Goal: Task Accomplishment & Management: Manage account settings

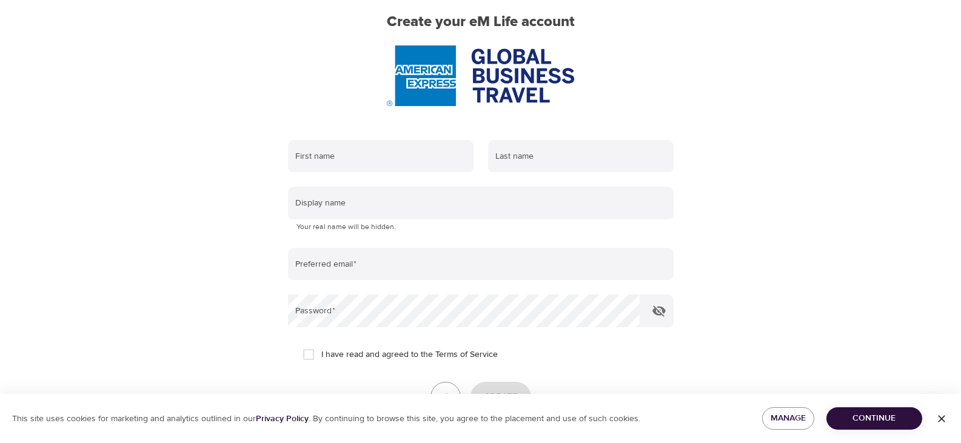
scroll to position [121, 0]
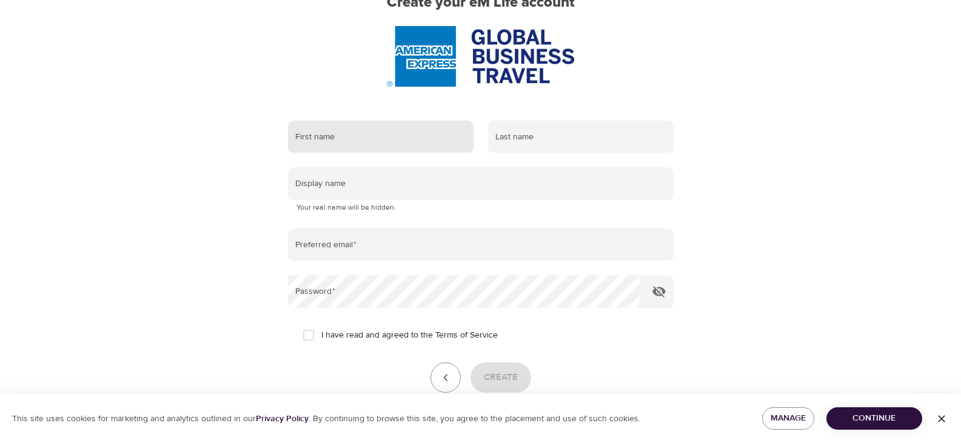
click at [389, 133] on input "text" at bounding box center [381, 137] width 186 height 33
type input "[PERSON_NAME]"
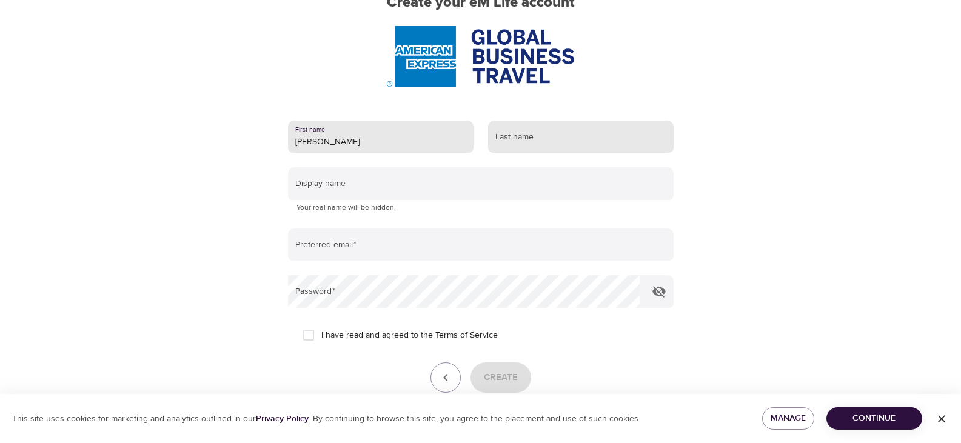
click at [525, 142] on input "text" at bounding box center [581, 137] width 186 height 33
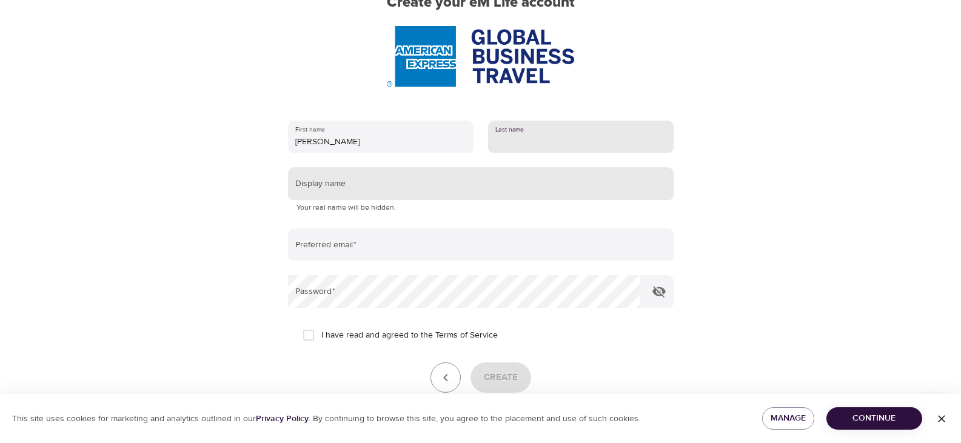
type input "[PERSON_NAME]"
click at [415, 187] on input "text" at bounding box center [481, 183] width 386 height 33
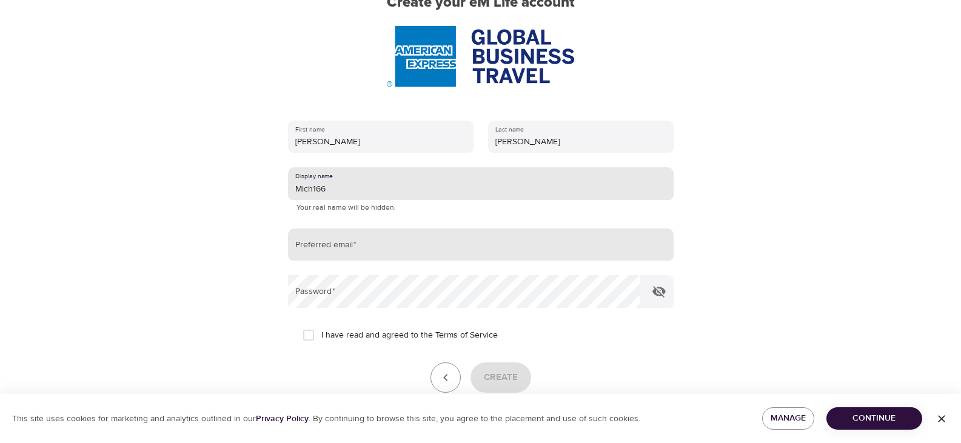
type input "Mich166"
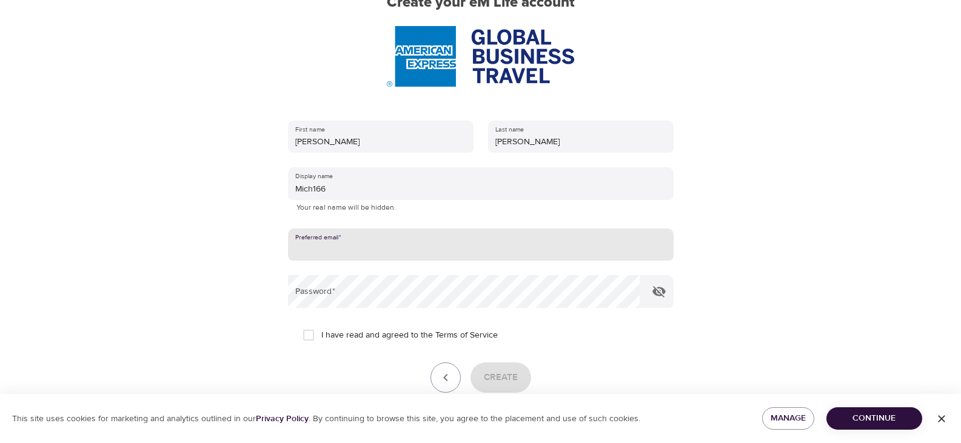
click at [395, 247] on input "email" at bounding box center [481, 245] width 386 height 33
type input "[PERSON_NAME][EMAIL_ADDRESS][PERSON_NAME][DOMAIN_NAME]"
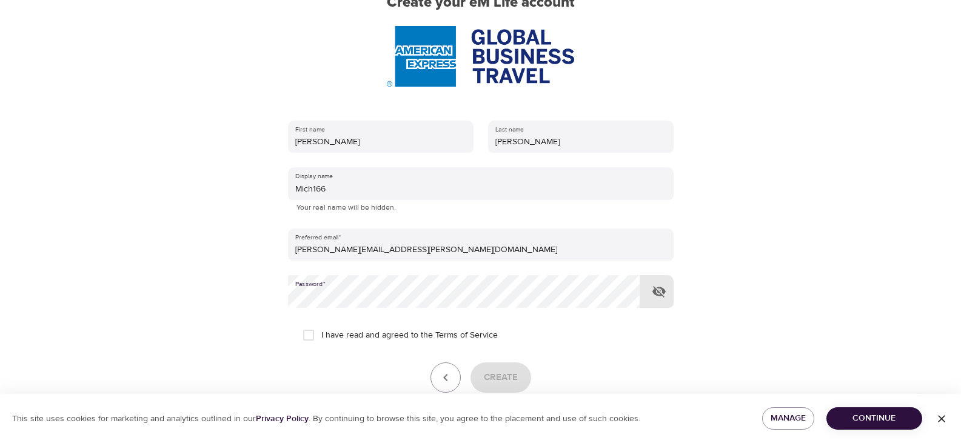
click at [659, 295] on icon "button" at bounding box center [659, 291] width 15 height 15
click at [310, 338] on input "I have read and agreed to the Terms of Service" at bounding box center [308, 335] width 25 height 25
checkbox input "true"
click at [497, 379] on span "Create" at bounding box center [501, 378] width 34 height 16
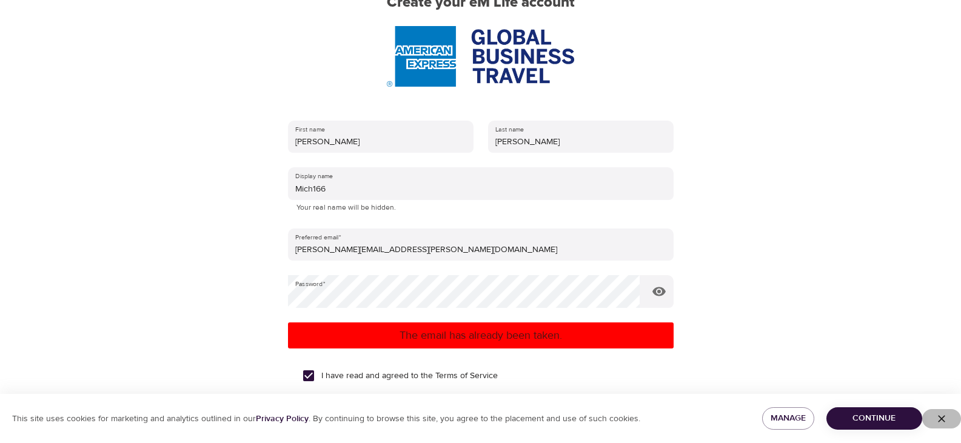
click at [940, 423] on icon "button" at bounding box center [942, 419] width 12 height 12
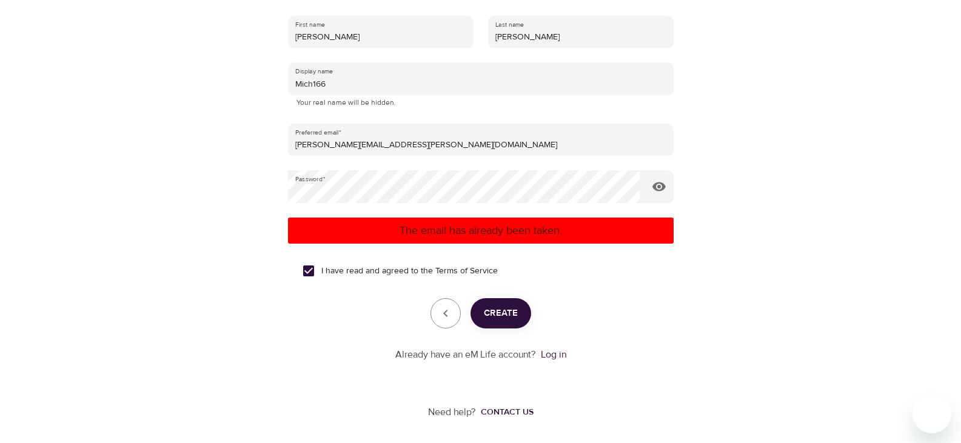
scroll to position [227, 0]
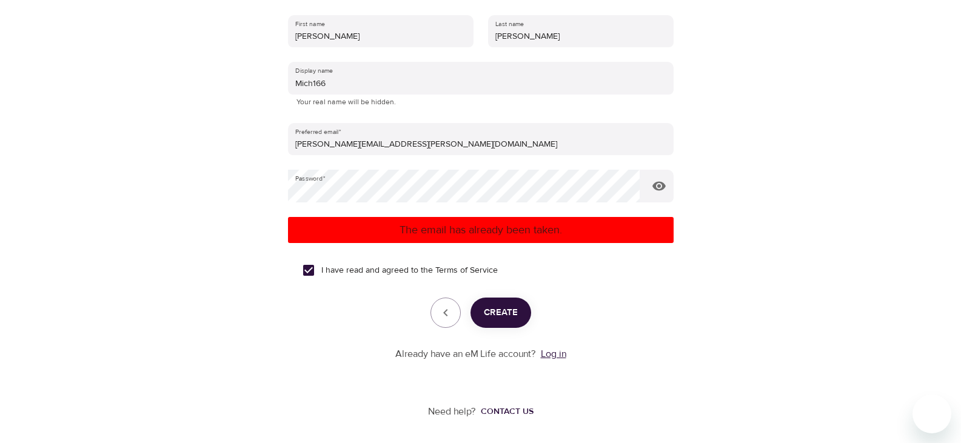
click at [548, 350] on link "Log in" at bounding box center [553, 354] width 25 height 12
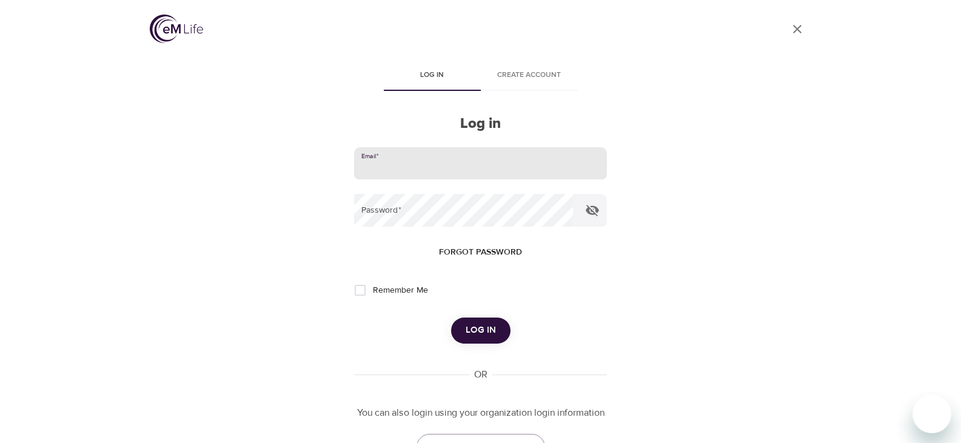
click at [545, 155] on input "email" at bounding box center [480, 163] width 252 height 33
type input "[PERSON_NAME][EMAIL_ADDRESS][PERSON_NAME][DOMAIN_NAME]"
click at [451, 318] on button "Log in" at bounding box center [480, 330] width 59 height 25
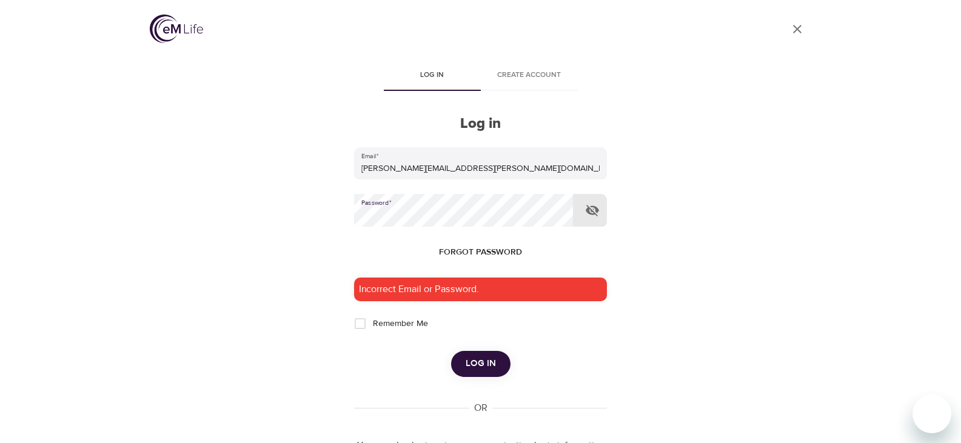
click at [474, 255] on span "Forgot password" at bounding box center [480, 252] width 83 height 15
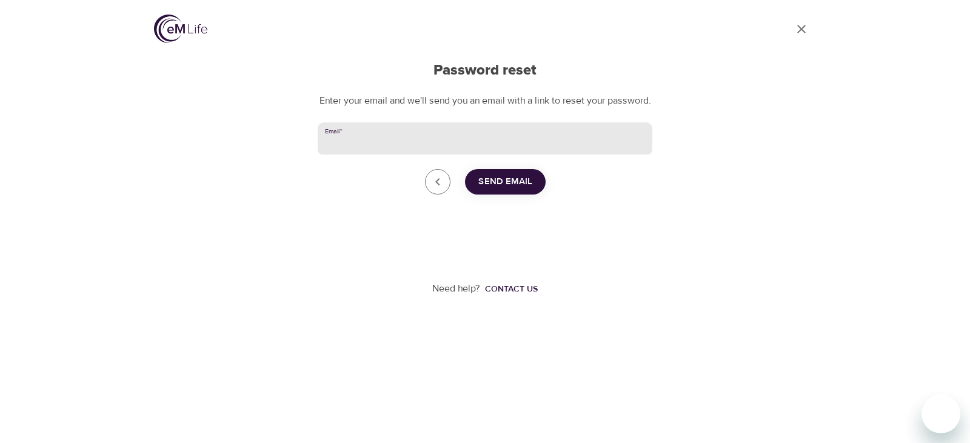
click at [440, 155] on input "Email   *" at bounding box center [485, 138] width 335 height 33
drag, startPoint x: 437, startPoint y: 158, endPoint x: 229, endPoint y: 141, distance: 208.7
click at [230, 141] on div "Go to dashboard Password reset Enter your email and we'll send you an email wit…" at bounding box center [484, 184] width 691 height 369
type input "[PERSON_NAME][EMAIL_ADDRESS][PERSON_NAME][DOMAIN_NAME]"
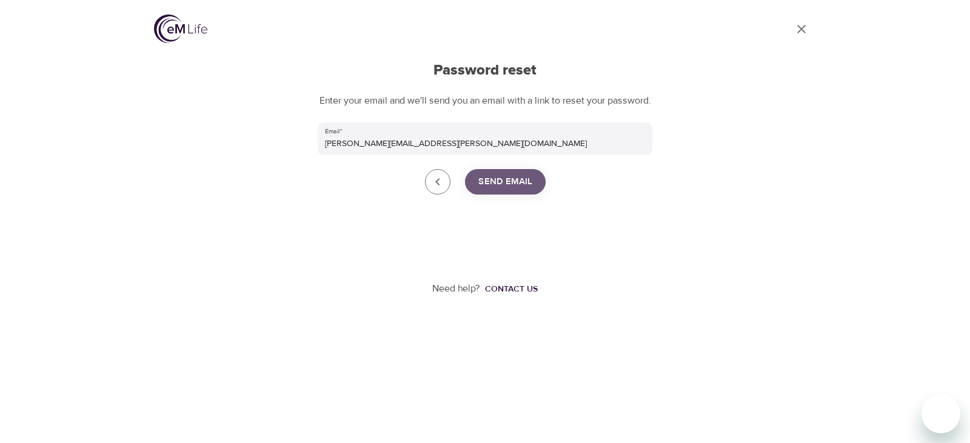
click at [483, 190] on span "Send Email" at bounding box center [505, 182] width 54 height 16
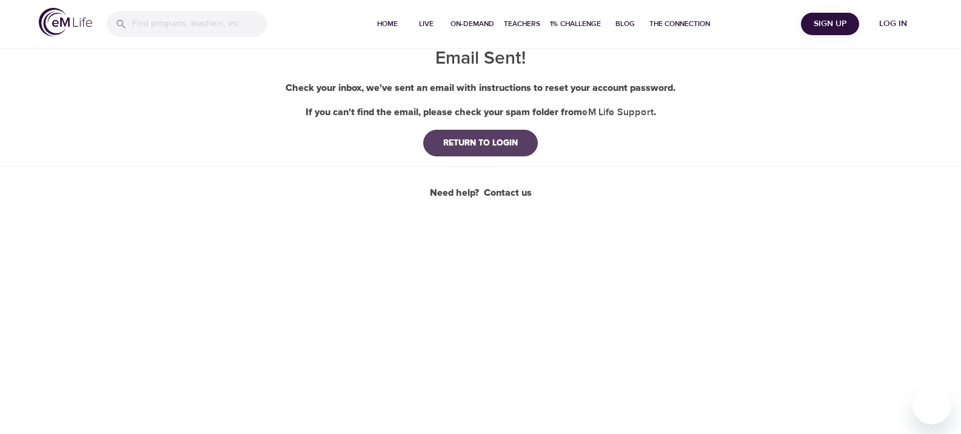
click at [495, 149] on div "RETURN TO LOGIN" at bounding box center [481, 143] width 94 height 12
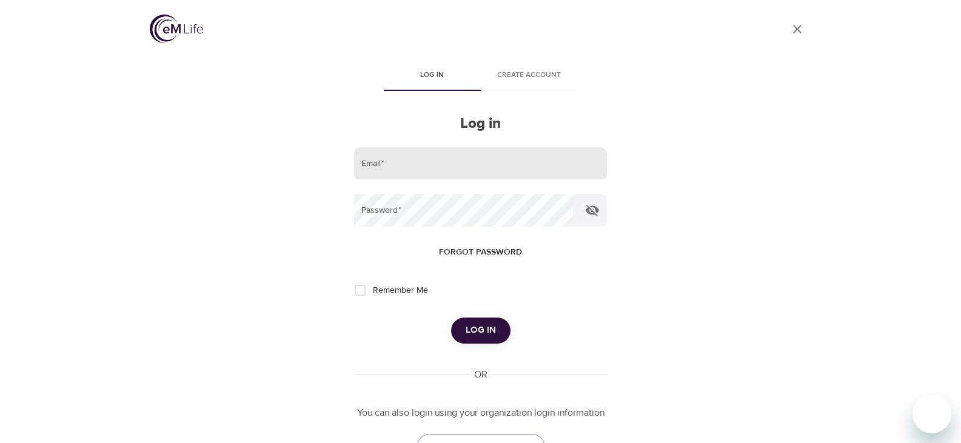
click at [536, 161] on input "email" at bounding box center [480, 163] width 252 height 33
type input "[PERSON_NAME][EMAIL_ADDRESS][PERSON_NAME][DOMAIN_NAME]"
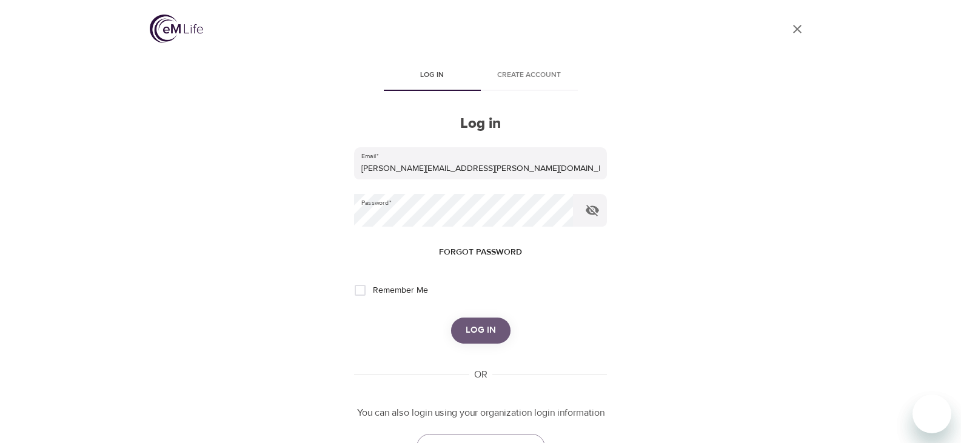
click at [472, 327] on span "Log in" at bounding box center [481, 331] width 30 height 16
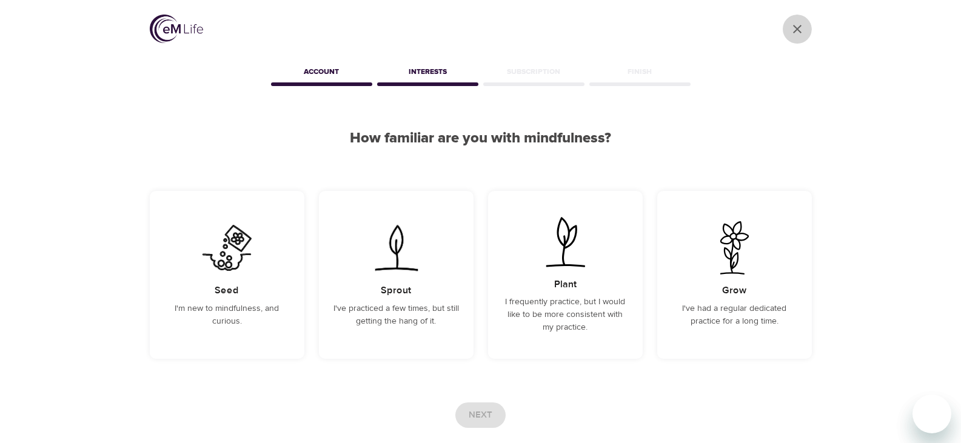
click at [800, 32] on icon "User Profile" at bounding box center [797, 29] width 15 height 15
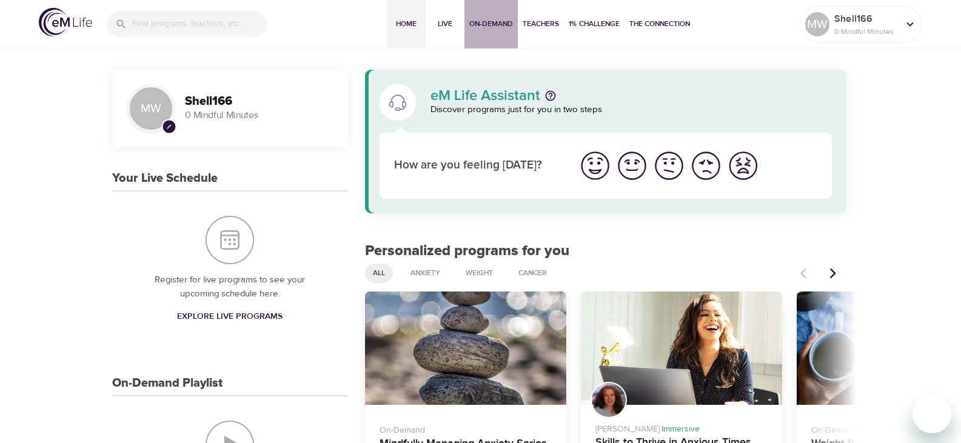
click at [494, 21] on span "On-Demand" at bounding box center [491, 24] width 44 height 13
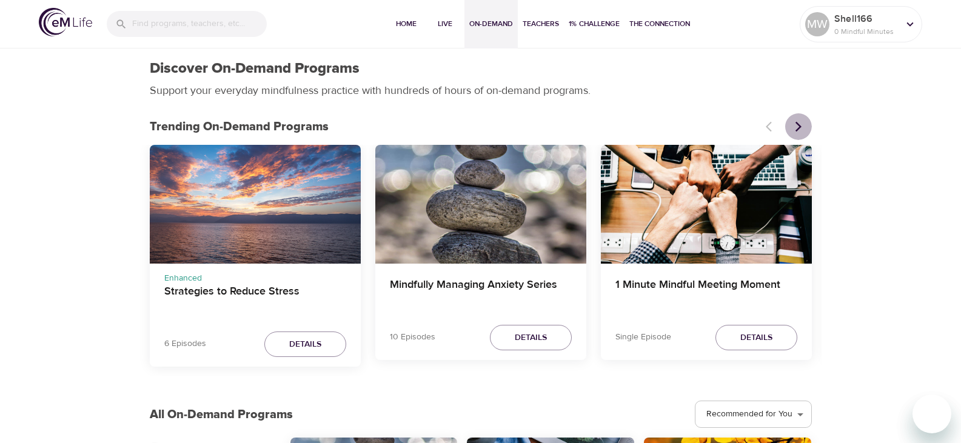
click at [803, 119] on button "Next items" at bounding box center [798, 126] width 27 height 27
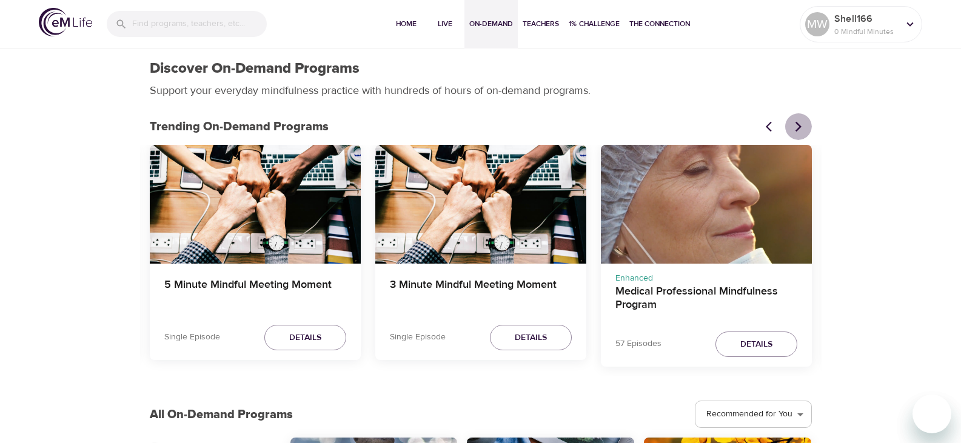
click at [803, 119] on button "Next items" at bounding box center [798, 126] width 27 height 27
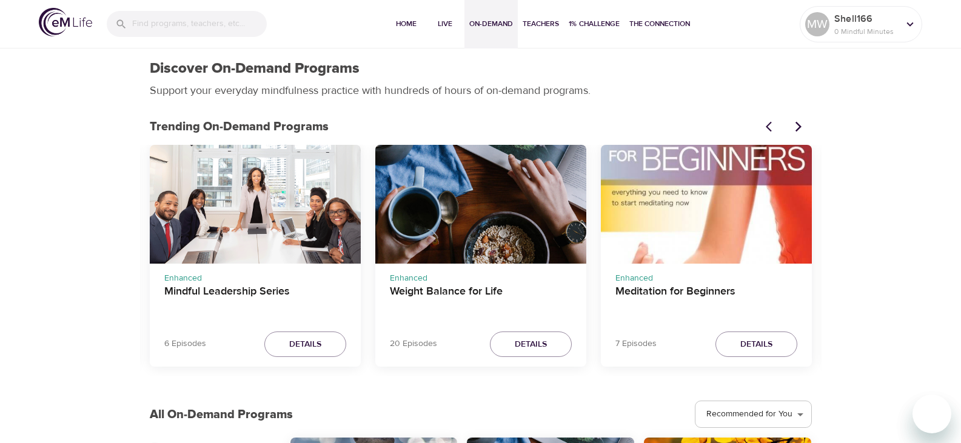
click at [803, 119] on button "Next items" at bounding box center [798, 126] width 27 height 27
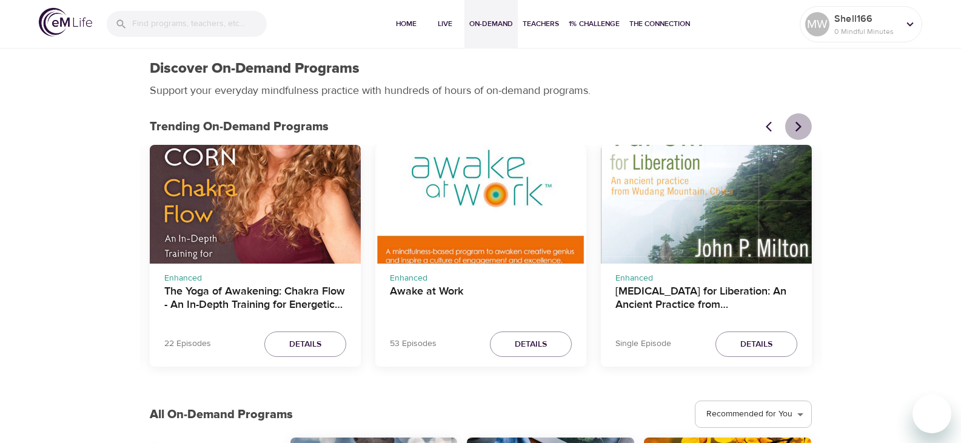
click at [800, 127] on icon "Next items" at bounding box center [798, 126] width 6 height 10
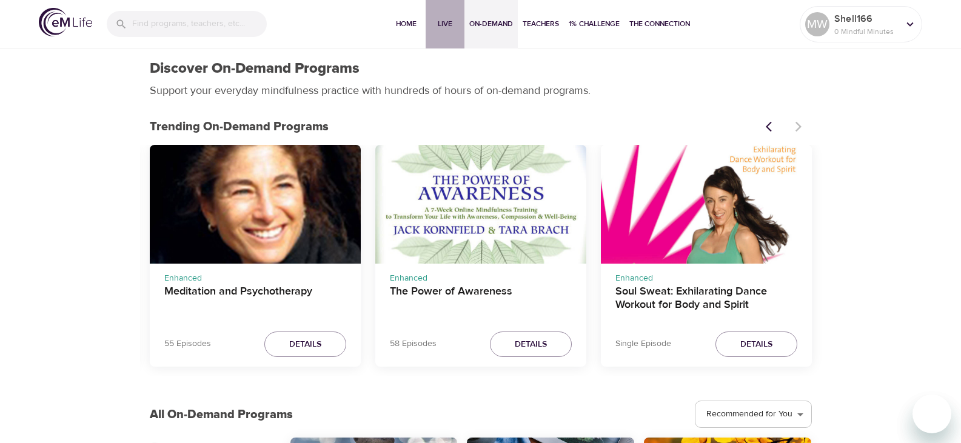
click at [438, 27] on span "Live" at bounding box center [445, 24] width 29 height 13
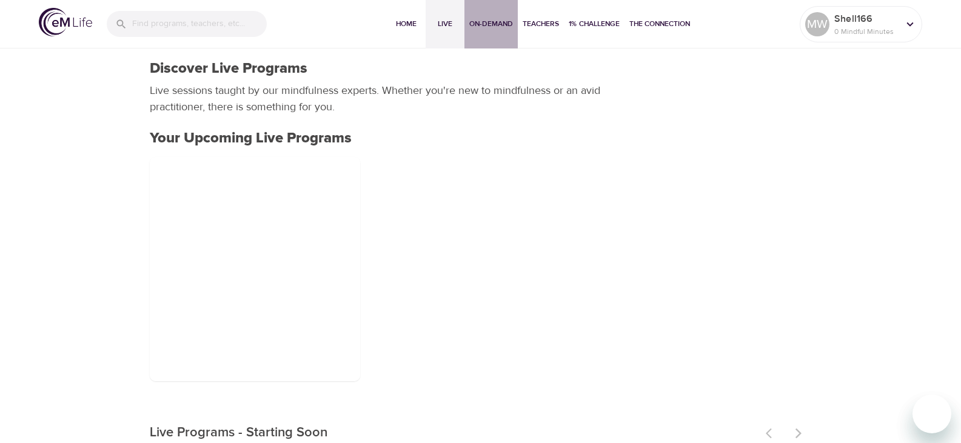
click at [484, 28] on span "On-Demand" at bounding box center [491, 24] width 44 height 13
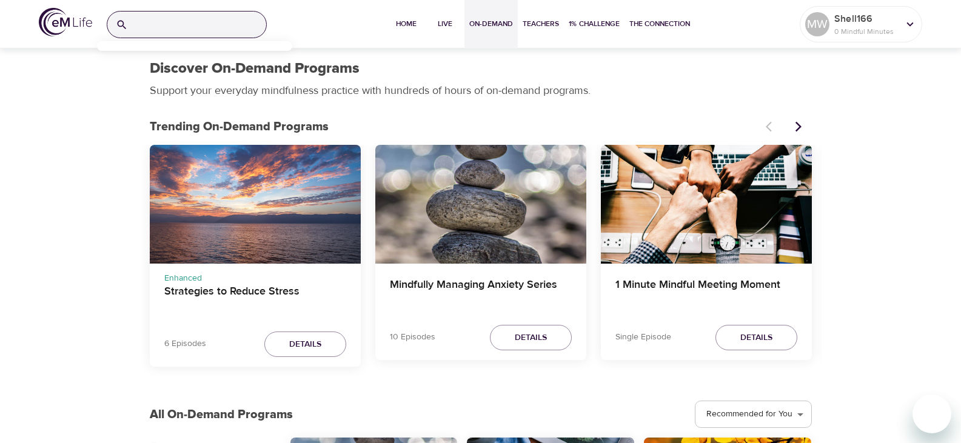
click at [203, 23] on input "search" at bounding box center [199, 25] width 133 height 26
click at [215, 25] on input "search" at bounding box center [199, 25] width 133 height 26
paste input "Ten Short Everyday Mindfulness"
type input "Ten Short Everyday Mindfulness"
click at [228, 26] on input "Ten Short Everyday Mindfulness" at bounding box center [184, 25] width 102 height 26
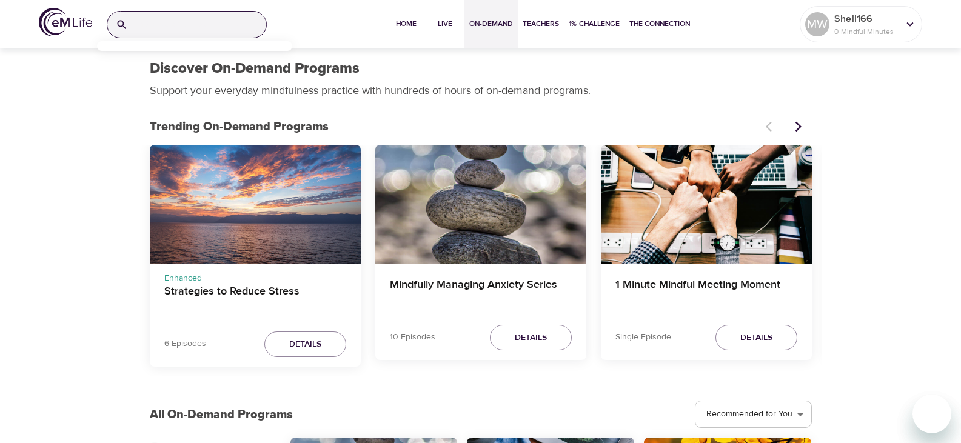
type input "1"
type input "Ten Short"
click at [256, 27] on icon "button" at bounding box center [253, 25] width 12 height 12
click at [799, 124] on icon "Next items" at bounding box center [798, 126] width 6 height 10
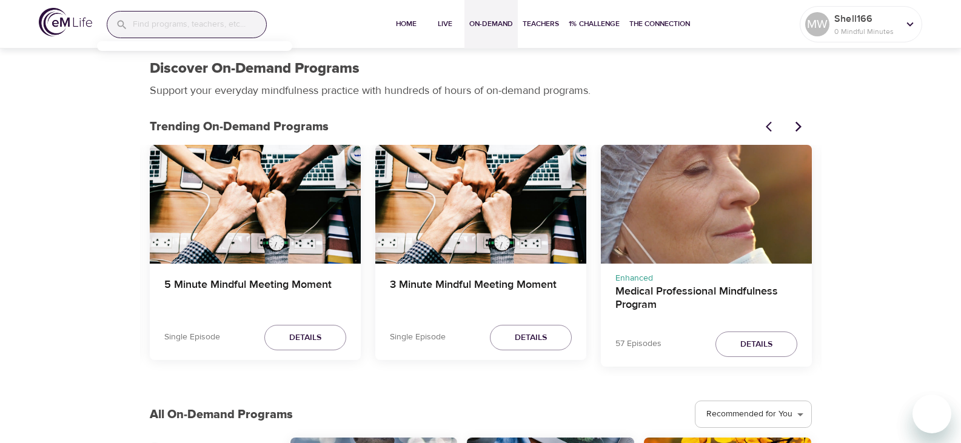
click at [799, 124] on icon "Next items" at bounding box center [798, 126] width 6 height 10
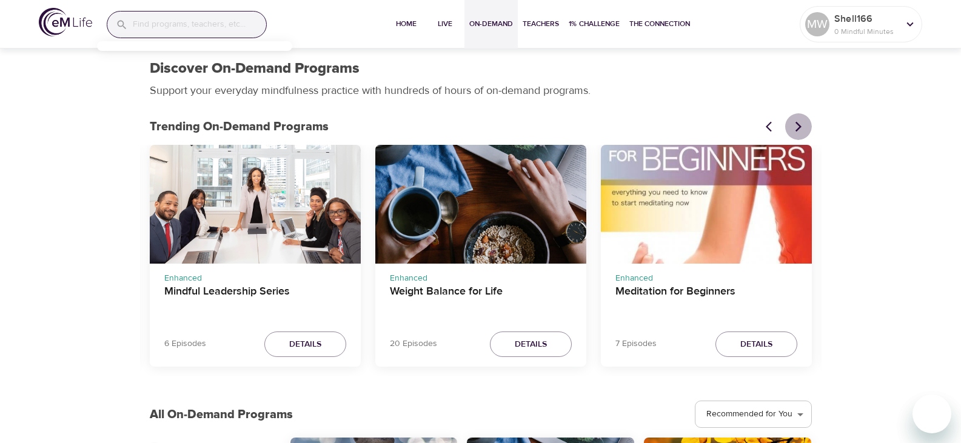
click at [799, 124] on icon "Next items" at bounding box center [798, 126] width 6 height 10
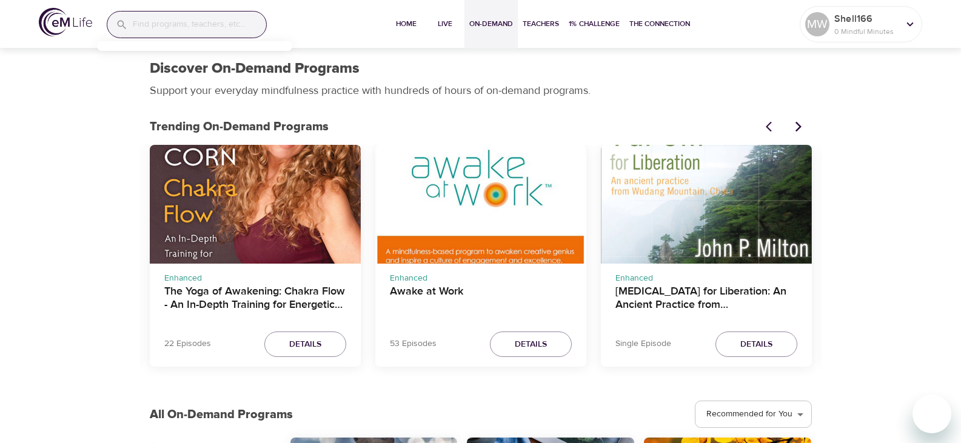
click at [799, 124] on icon "Next items" at bounding box center [798, 126] width 6 height 10
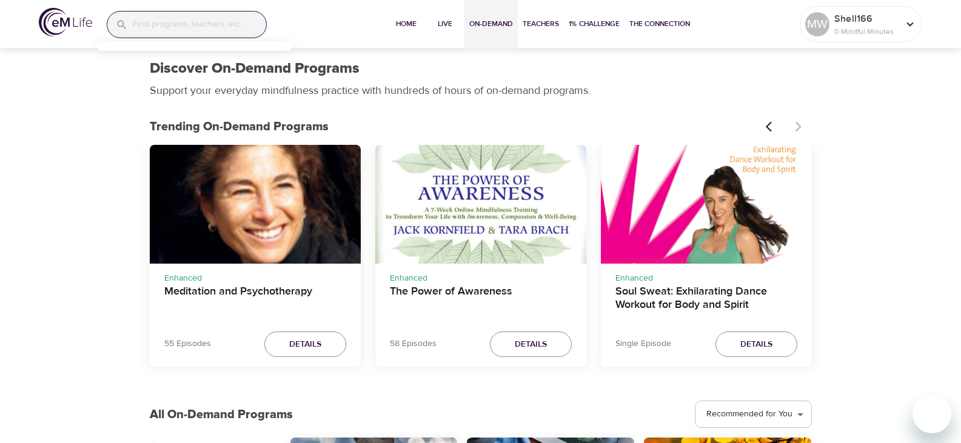
click at [799, 124] on div at bounding box center [785, 126] width 53 height 27
click at [536, 25] on span "Teachers" at bounding box center [541, 24] width 36 height 13
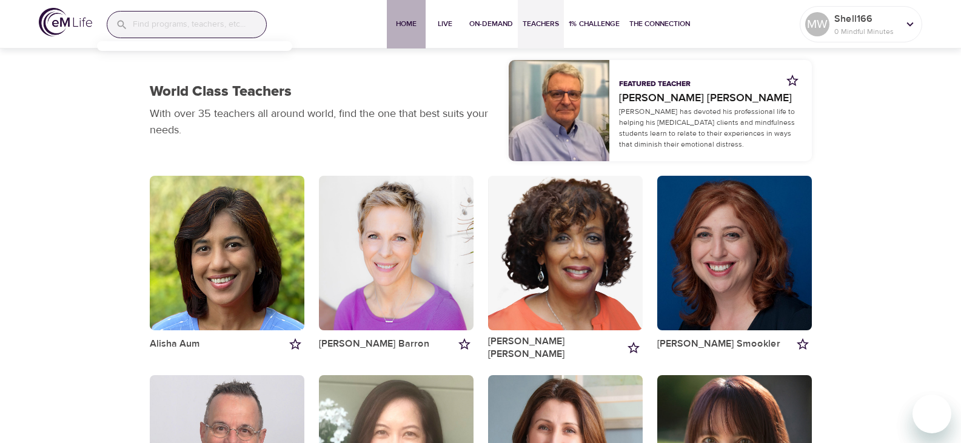
click at [406, 25] on span "Home" at bounding box center [406, 24] width 29 height 13
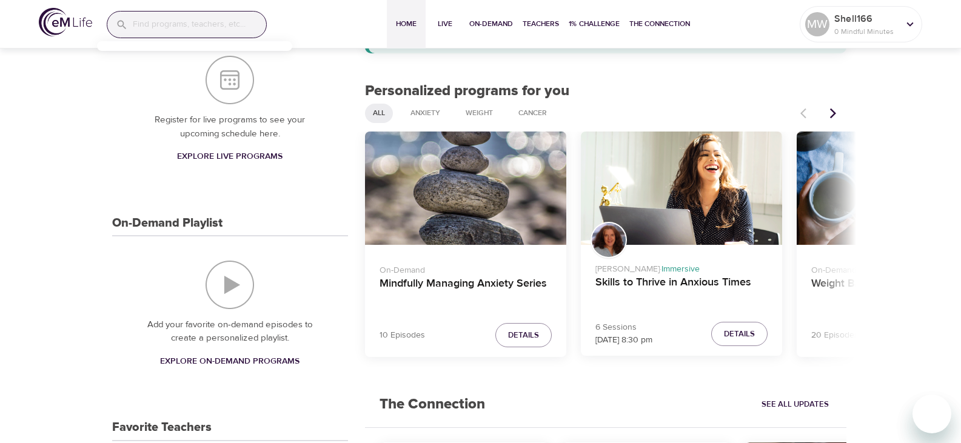
scroll to position [182, 0]
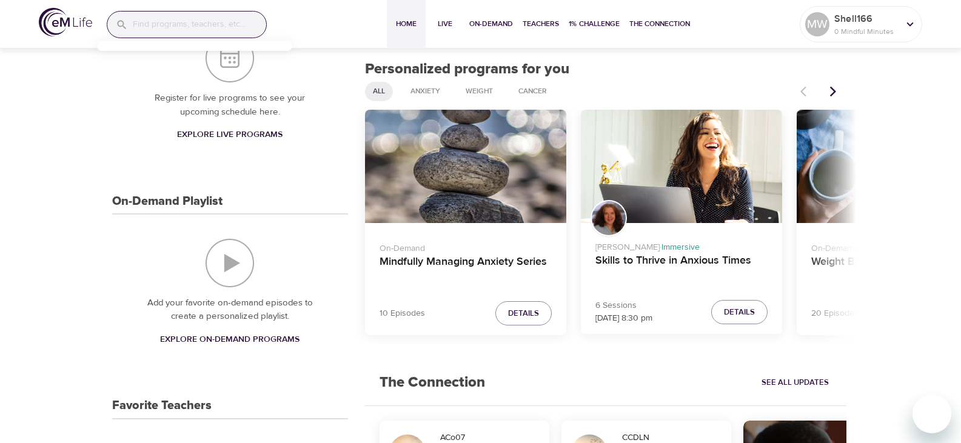
click at [833, 92] on icon "Next items" at bounding box center [833, 91] width 12 height 12
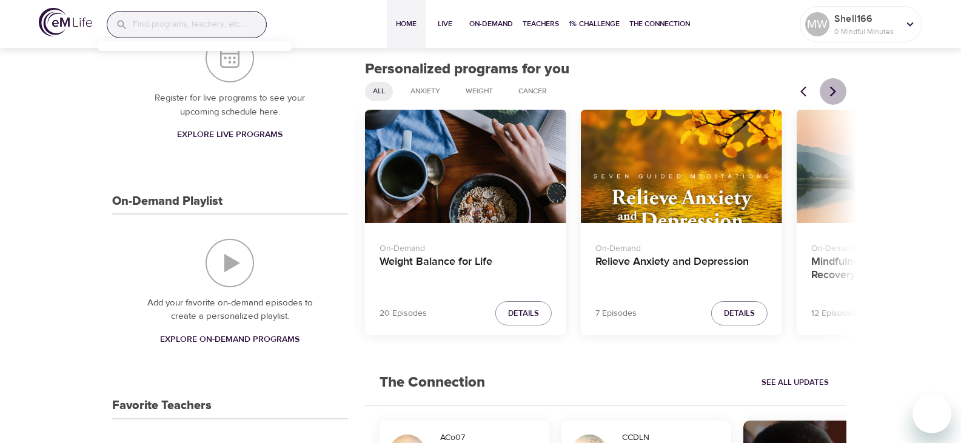
click at [833, 92] on icon "Next items" at bounding box center [833, 91] width 12 height 12
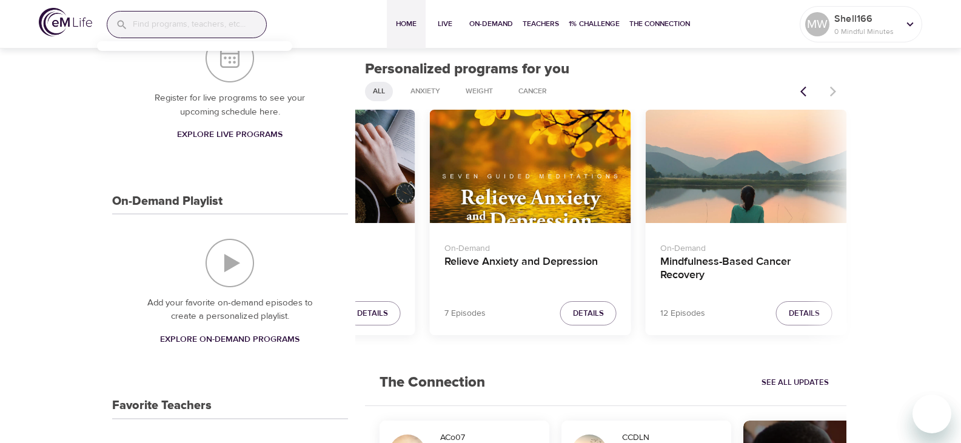
click at [833, 92] on div at bounding box center [819, 91] width 53 height 27
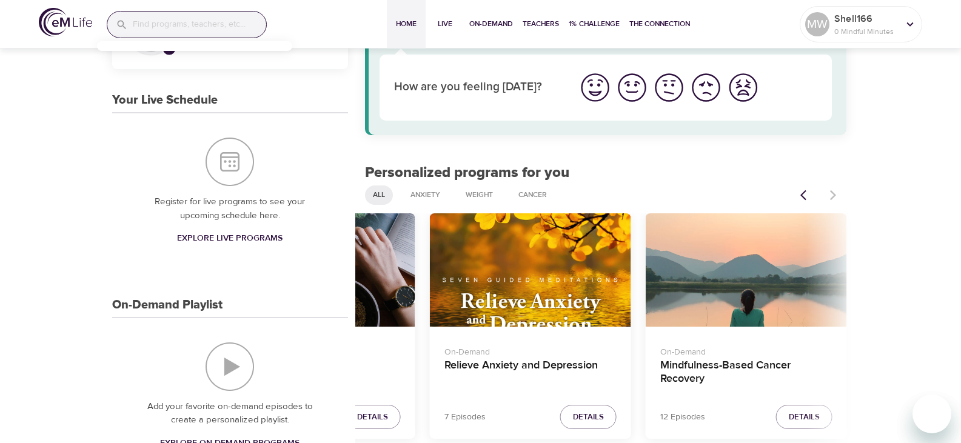
scroll to position [0, 0]
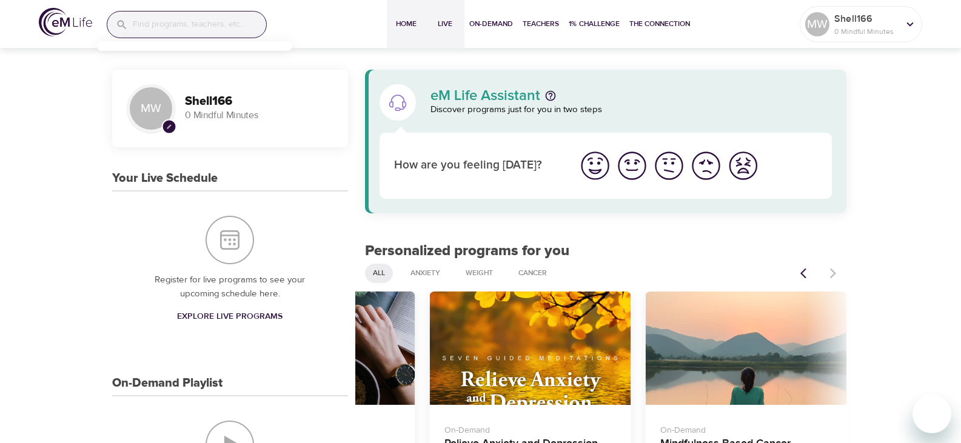
click at [444, 27] on span "Live" at bounding box center [445, 24] width 29 height 13
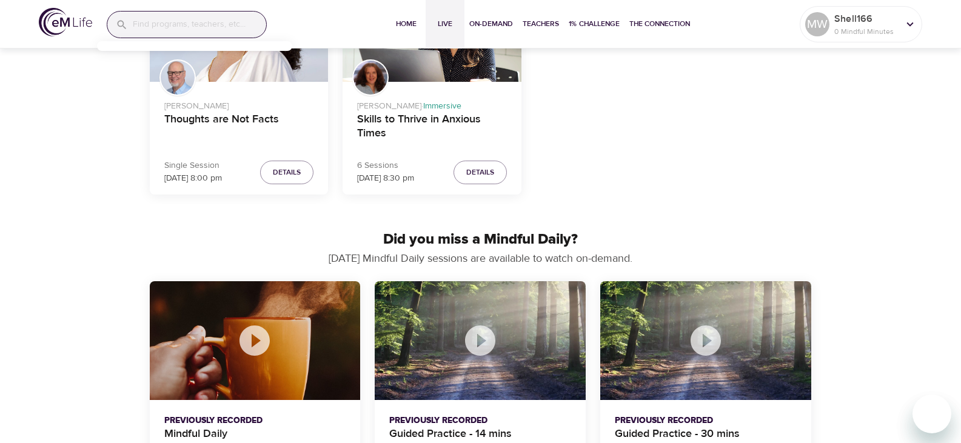
scroll to position [485, 0]
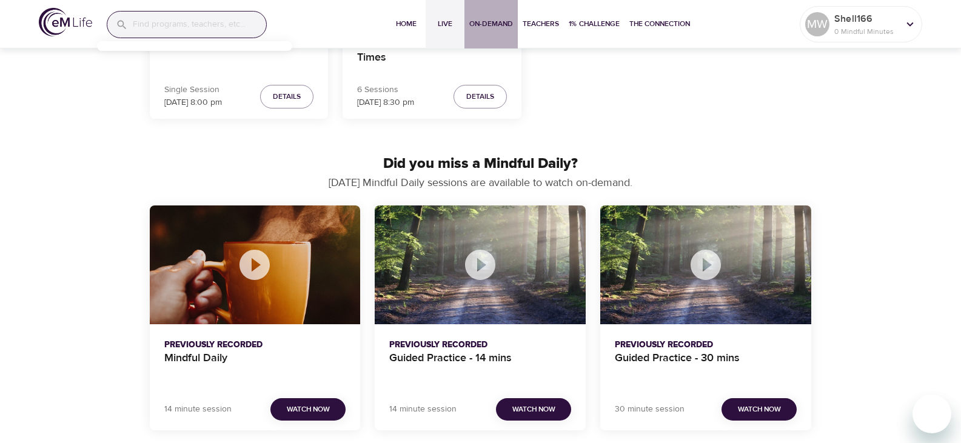
click at [490, 25] on span "On-Demand" at bounding box center [491, 24] width 44 height 13
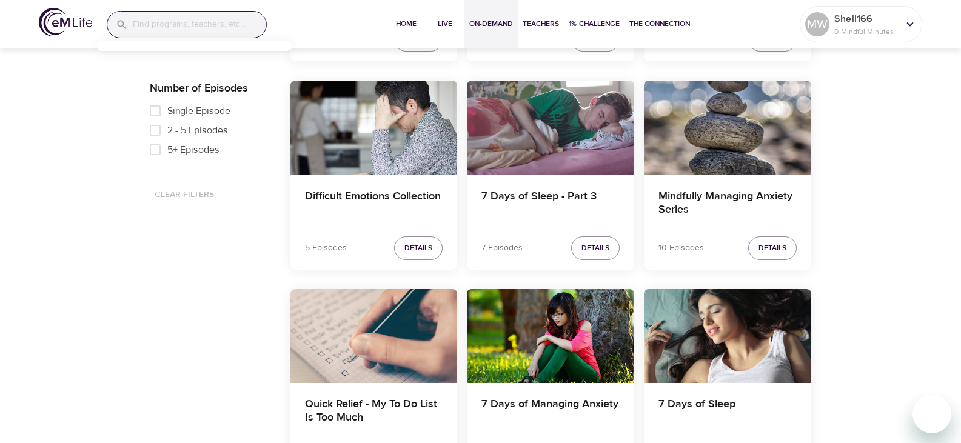
scroll to position [546, 0]
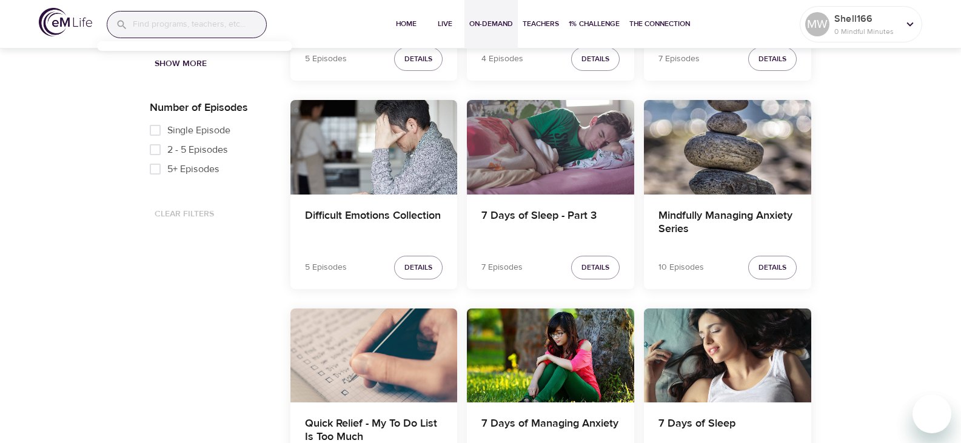
click at [197, 217] on div "Enhanced Only Categories Stress COVID-19 Diverse Perspectives Sleep Relationshi…" at bounding box center [210, 58] width 121 height 333
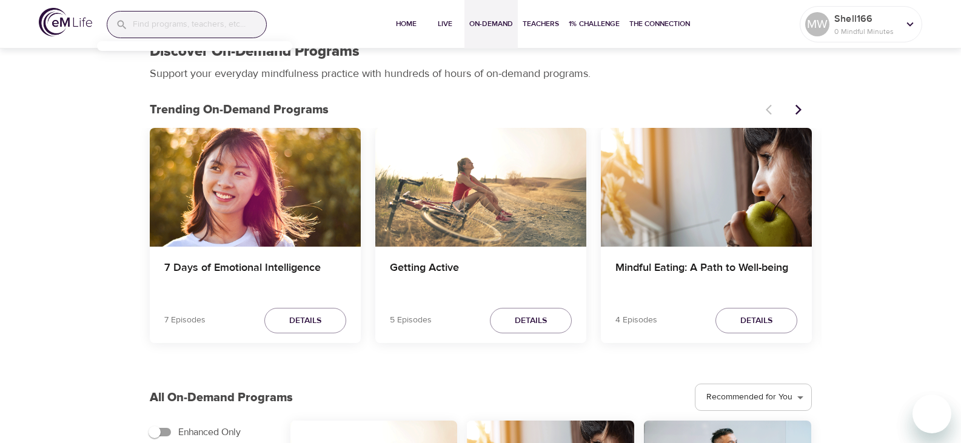
scroll to position [0, 0]
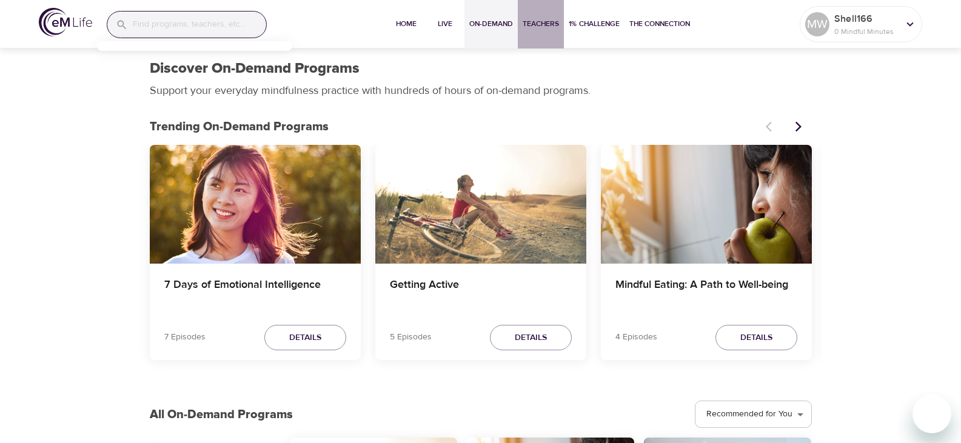
click at [540, 19] on span "Teachers" at bounding box center [541, 24] width 36 height 13
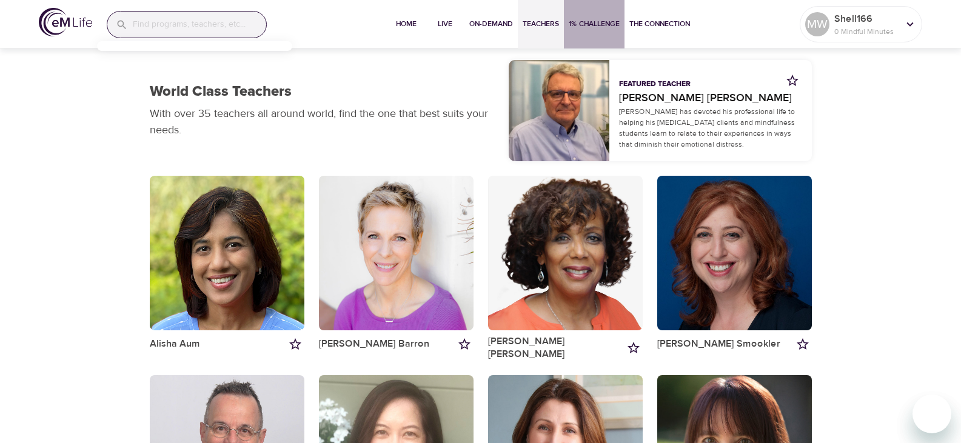
click at [594, 24] on span "1% Challenge" at bounding box center [594, 24] width 51 height 13
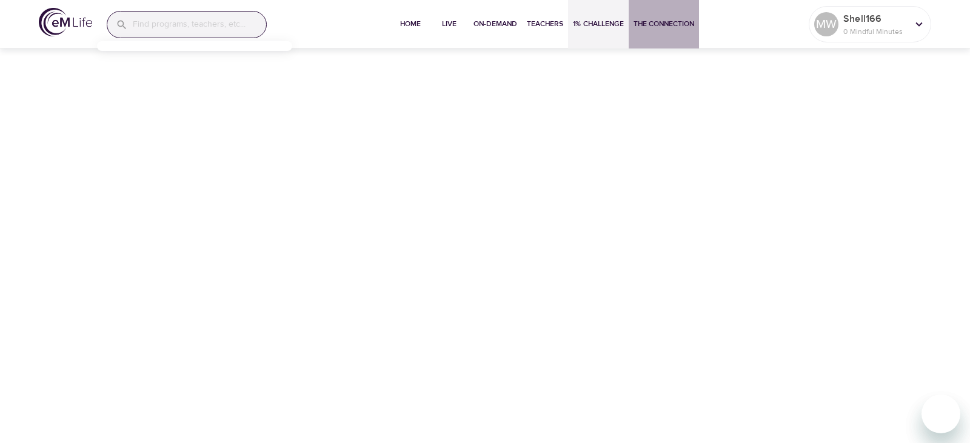
click at [663, 21] on span "The Connection" at bounding box center [664, 24] width 61 height 13
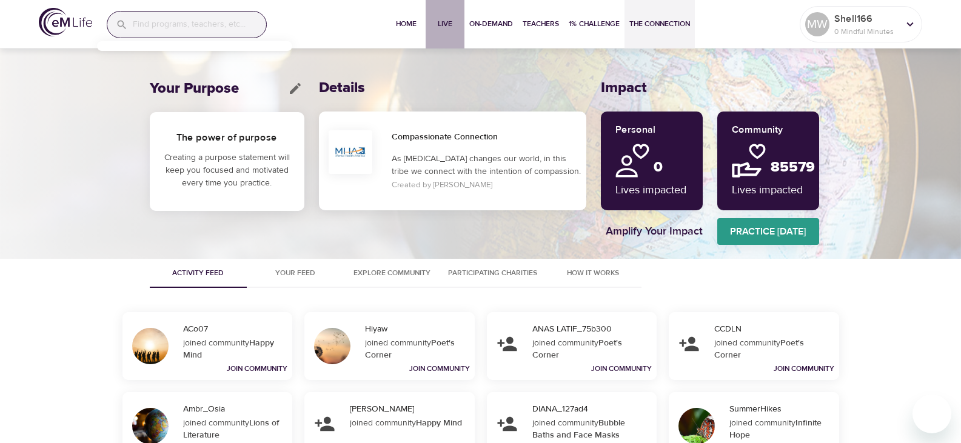
click at [451, 22] on span "Live" at bounding box center [445, 24] width 29 height 13
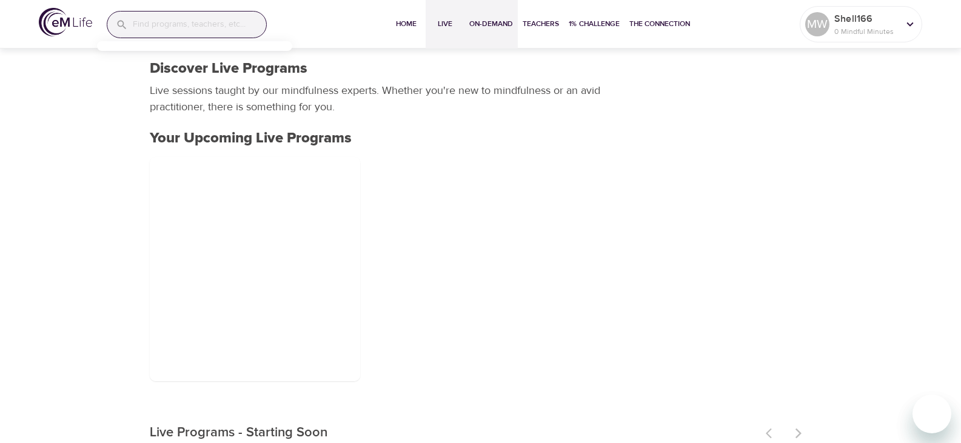
click at [491, 25] on span "On-Demand" at bounding box center [491, 24] width 44 height 13
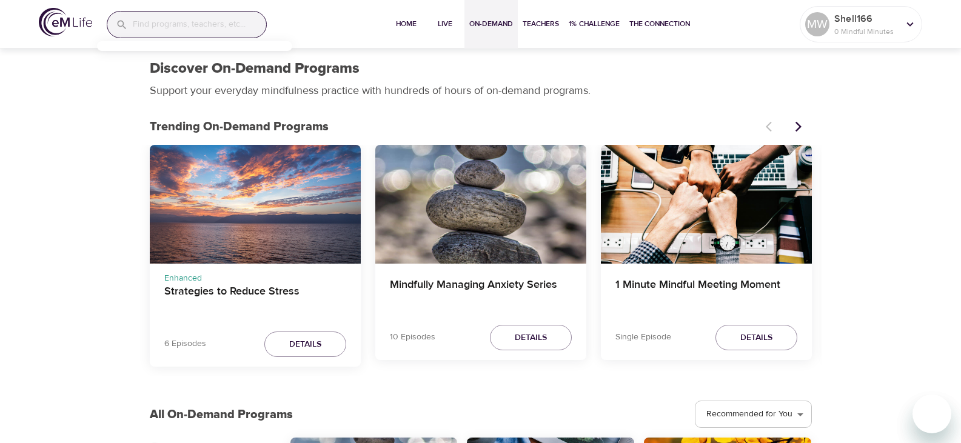
click at [794, 129] on icon "Next items" at bounding box center [799, 127] width 12 height 12
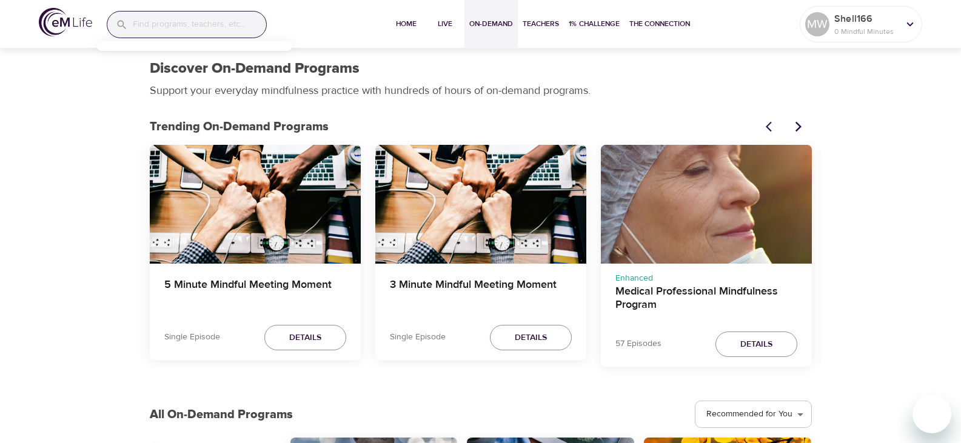
click at [793, 128] on icon "Next items" at bounding box center [799, 127] width 12 height 12
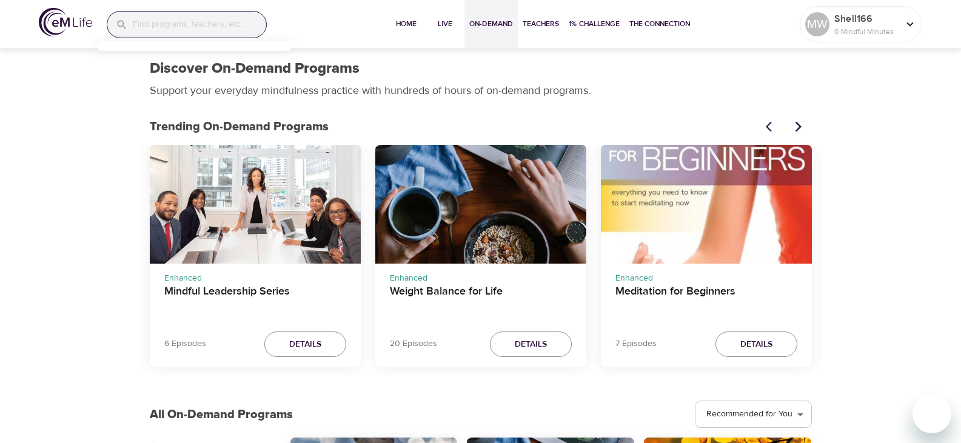
click at [764, 126] on button "Previous items" at bounding box center [772, 126] width 27 height 27
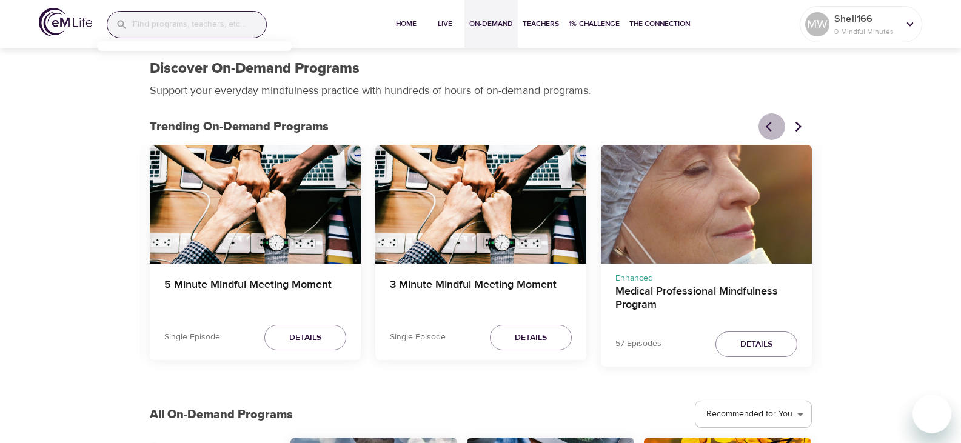
click at [764, 126] on button "Previous items" at bounding box center [772, 126] width 27 height 27
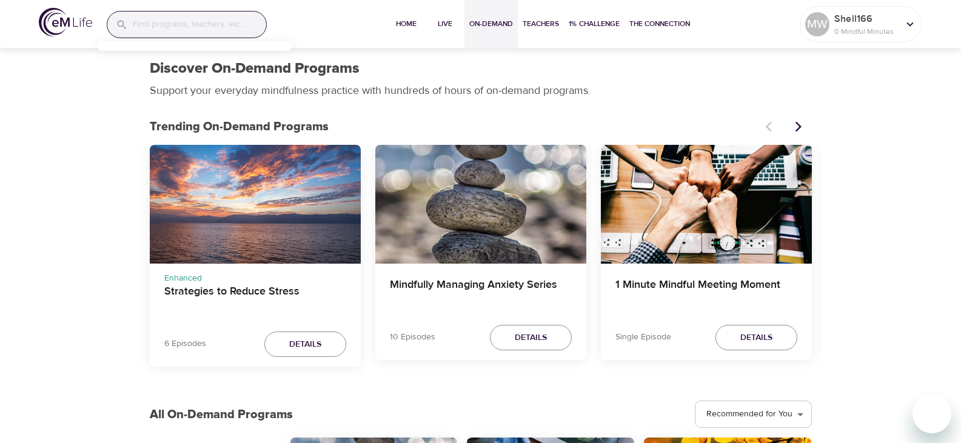
click at [764, 126] on div at bounding box center [785, 126] width 53 height 27
click at [885, 23] on p "Shell166" at bounding box center [866, 19] width 64 height 15
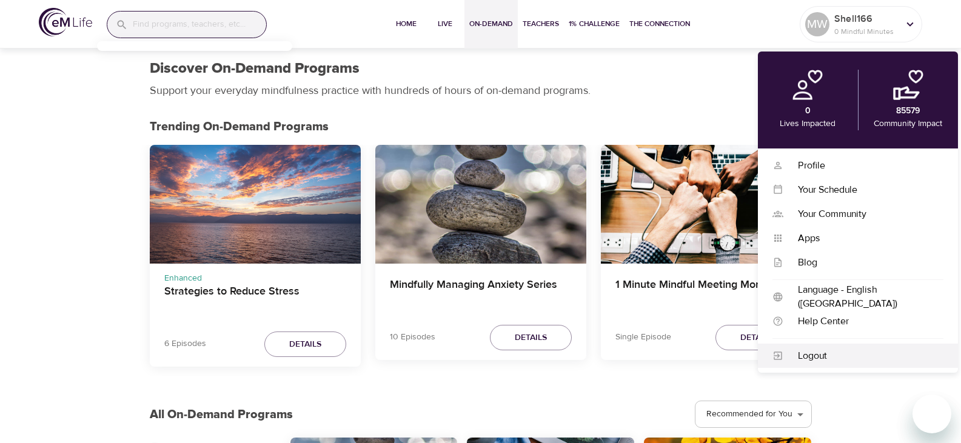
click at [823, 354] on div "Logout" at bounding box center [863, 356] width 160 height 14
